Goal: Transaction & Acquisition: Purchase product/service

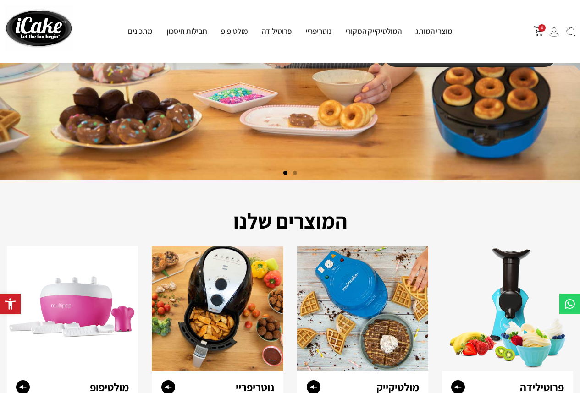
scroll to position [275, 0]
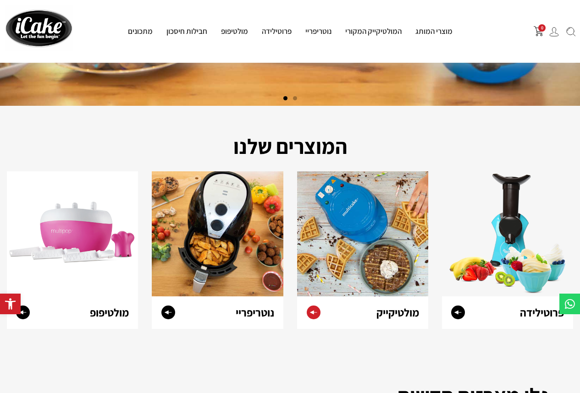
click at [343, 309] on div at bounding box center [321, 313] width 49 height 33
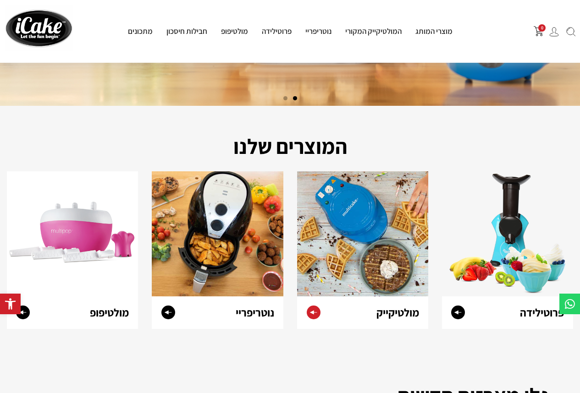
click at [314, 312] on icon at bounding box center [313, 312] width 7 height 4
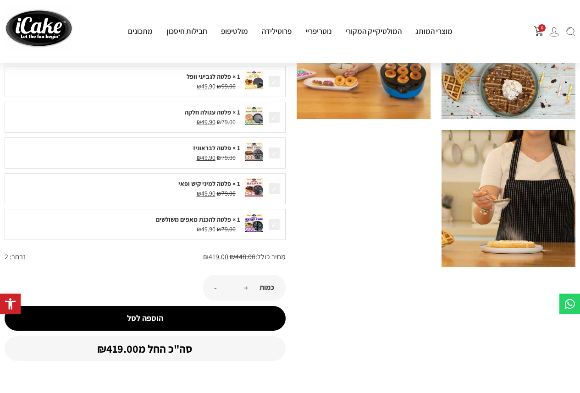
scroll to position [330, 0]
